Goal: Task Accomplishment & Management: Manage account settings

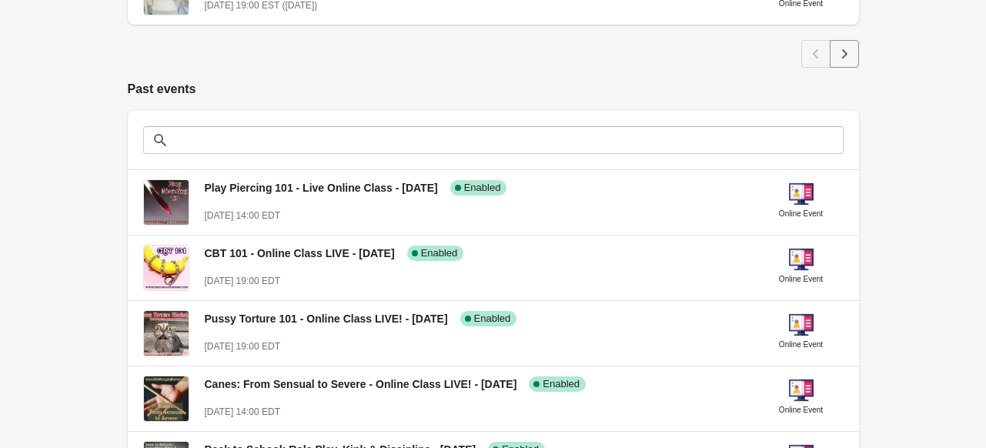
scroll to position [957, 0]
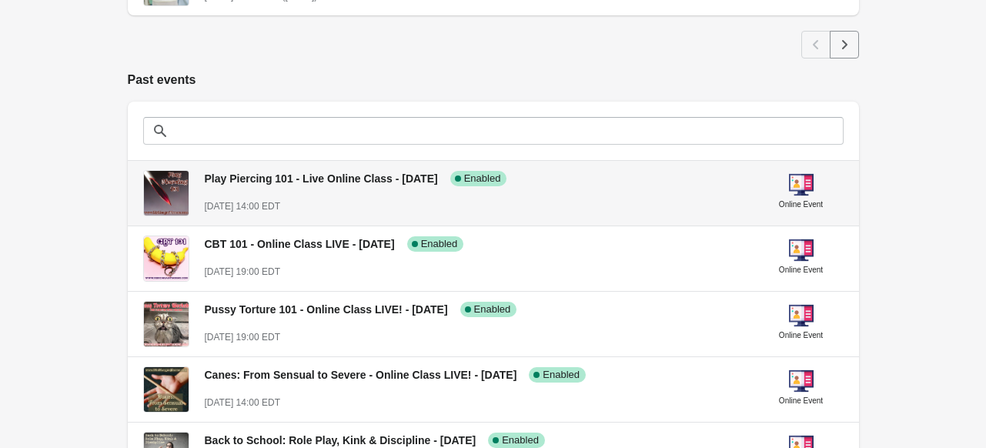
click at [291, 179] on span "Play Piercing 101 - Live Online Class - [DATE]" at bounding box center [321, 178] width 233 height 12
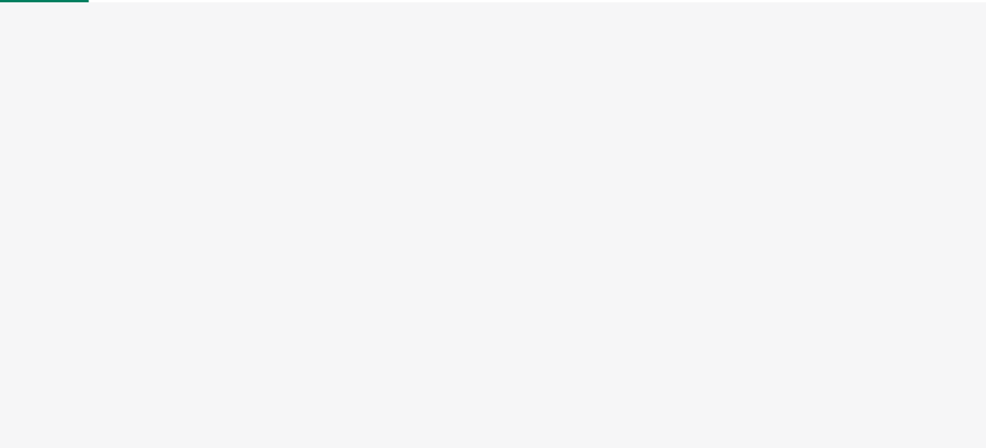
select select "US"
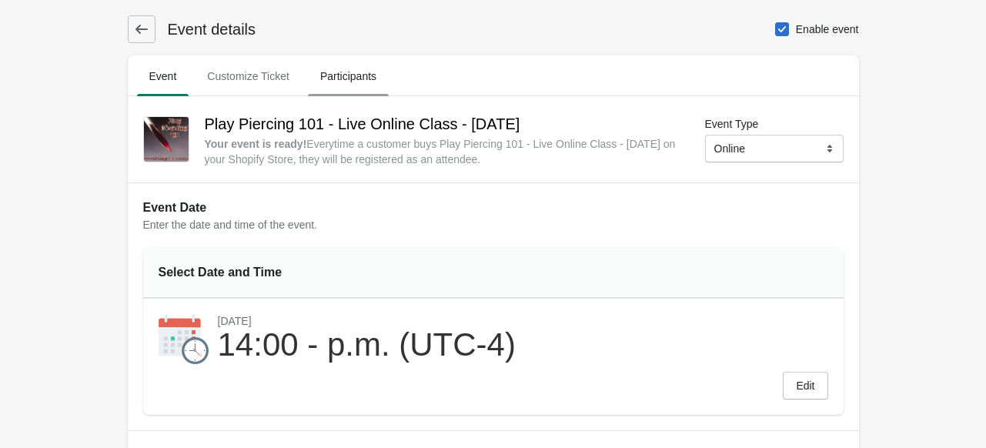
click at [338, 76] on span "Participants" at bounding box center [348, 76] width 81 height 28
select select "US"
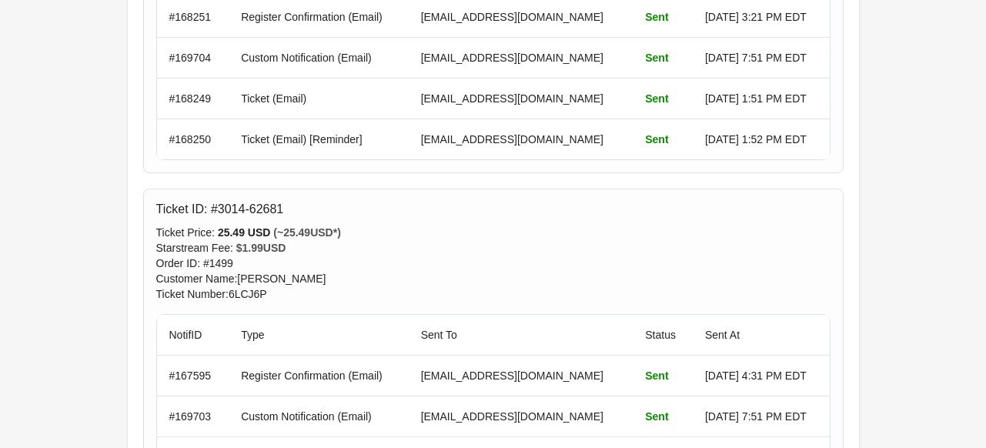
scroll to position [5006, 0]
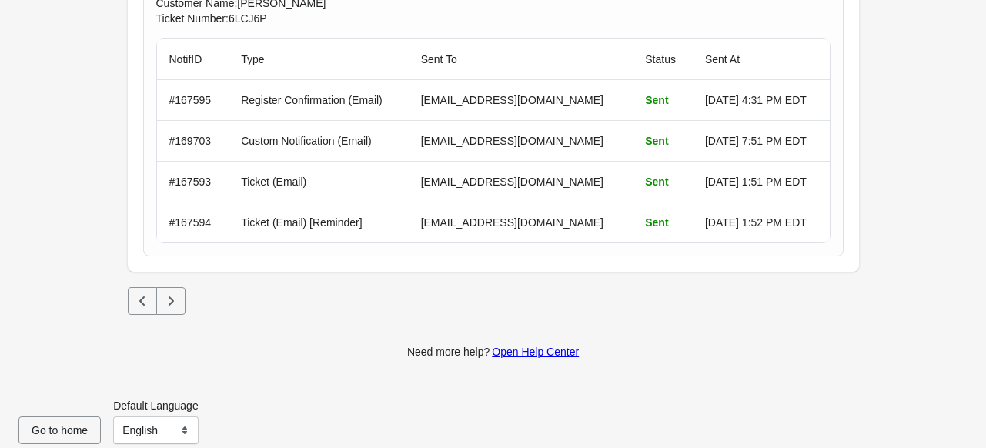
click at [173, 293] on icon "Next" at bounding box center [170, 300] width 15 height 15
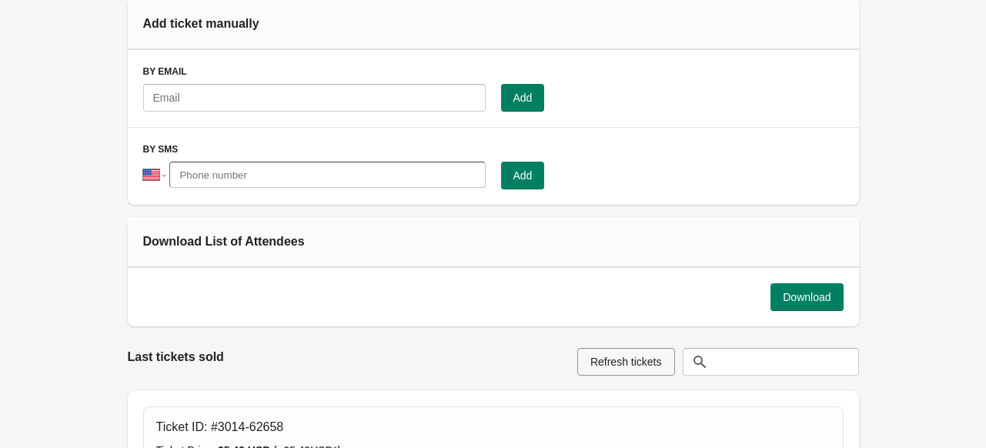
scroll to position [108, 0]
